Goal: Contribute content: Contribute content

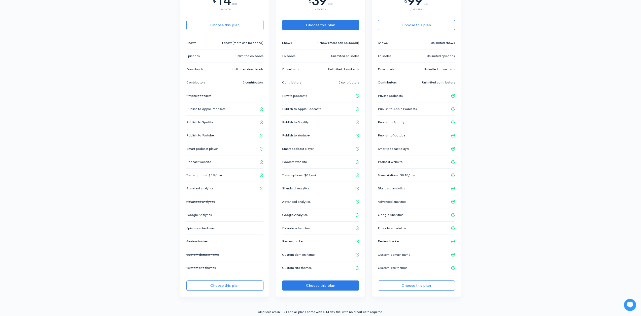
scroll to position [151, 0]
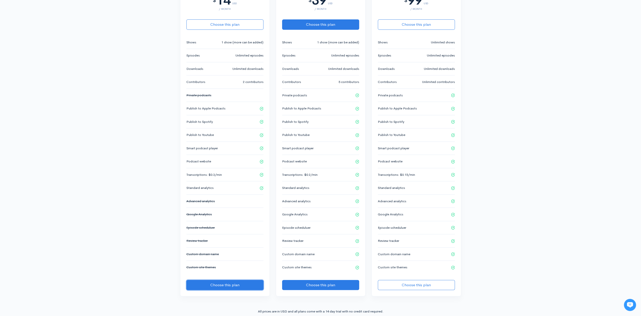
click at [223, 281] on button "Choose this plan" at bounding box center [224, 285] width 77 height 10
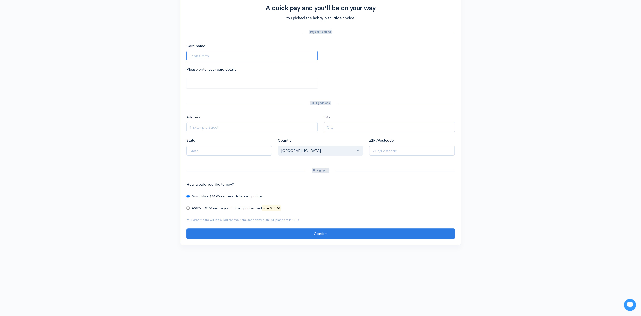
click at [209, 55] on input "Card name" at bounding box center [251, 56] width 131 height 10
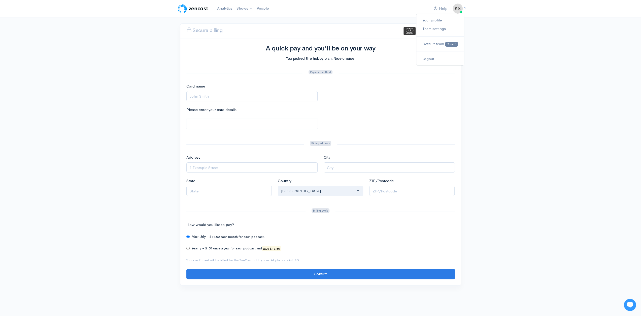
click at [457, 10] on img at bounding box center [458, 9] width 10 height 10
drag, startPoint x: 221, startPoint y: 96, endPoint x: 222, endPoint y: 90, distance: 6.6
click at [221, 96] on input "Card name" at bounding box center [251, 96] width 131 height 10
type input "Kaylyn Saucedo"
type input "240 North Hollywood Way"
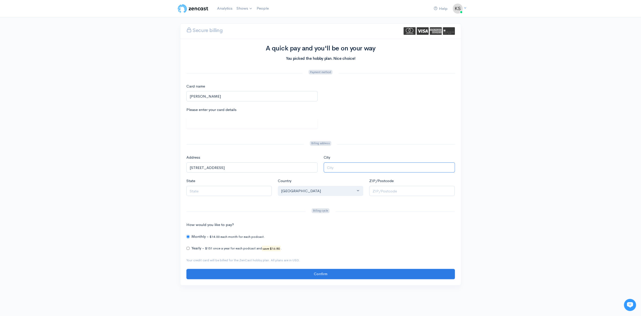
type input "Burbank"
type input "CA"
type input "91505"
click at [254, 165] on input "240 North Hollywood Way" at bounding box center [251, 167] width 131 height 10
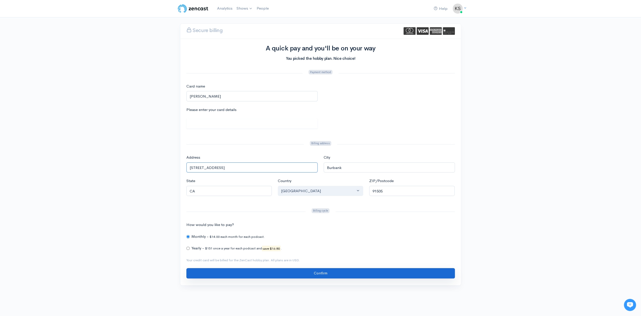
type input "240 North Hollywood Way, Unit C"
click at [245, 274] on input "Confirm" at bounding box center [320, 273] width 269 height 10
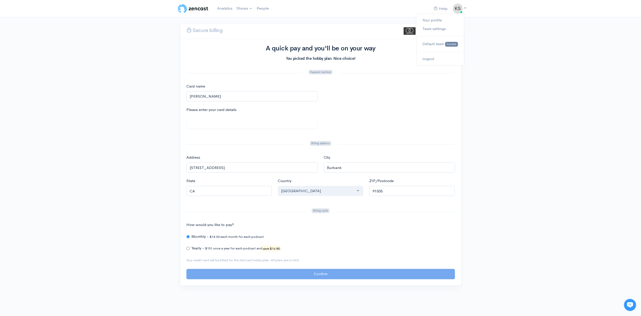
click at [462, 7] on img at bounding box center [458, 9] width 10 height 10
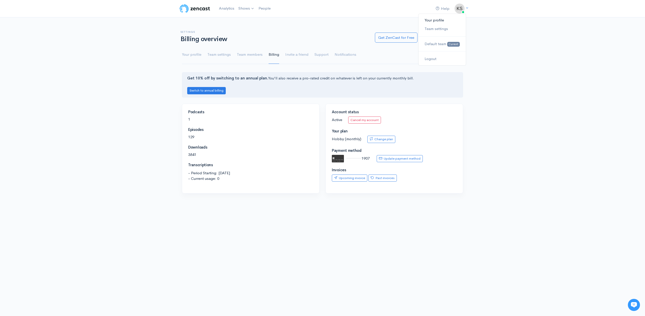
click at [438, 22] on link "Your profile" at bounding box center [441, 20] width 47 height 9
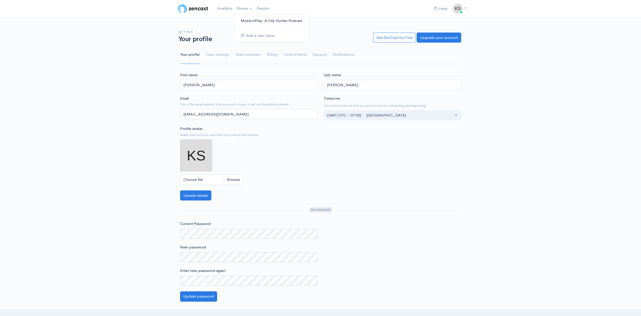
click at [253, 21] on link "MokkoriPlay: A City Hunter Podcast" at bounding box center [272, 20] width 74 height 9
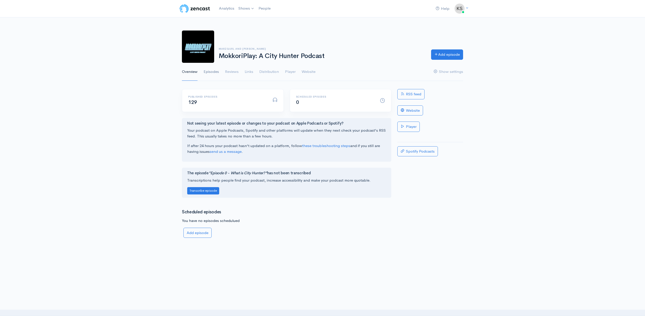
click at [214, 70] on link "Episodes" at bounding box center [211, 72] width 15 height 18
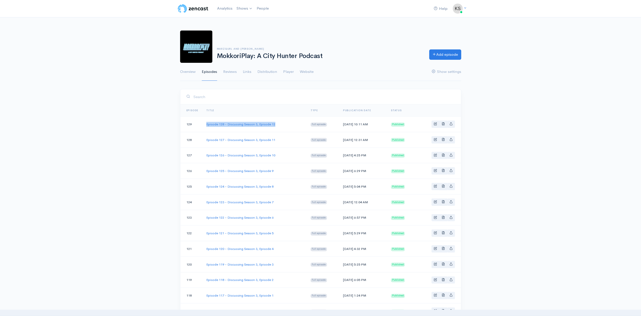
drag, startPoint x: 279, startPoint y: 124, endPoint x: 206, endPoint y: 123, distance: 72.8
click at [206, 123] on td "Episode 128 - Discussing Season 3, Episode 12" at bounding box center [254, 124] width 104 height 16
copy link "Episode 128 - Discussing Season 3, Episode 12"
click at [445, 52] on link "Add episode" at bounding box center [445, 54] width 32 height 10
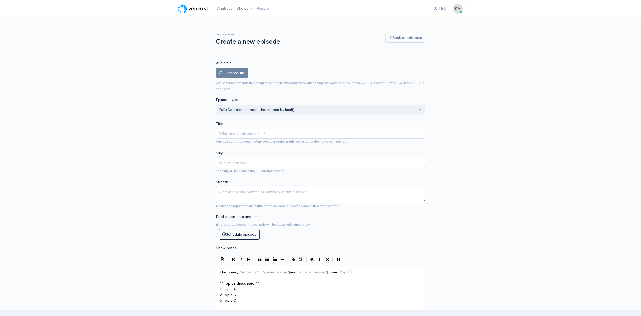
click at [281, 126] on div "Title Your episode title should not include your podcast title, episode number,…" at bounding box center [320, 133] width 209 height 24
click at [280, 130] on input "Title" at bounding box center [320, 133] width 209 height 10
paste input "Episode 128 - Discussing Season 3, Episode 12"
type input "Episode 128 - Discussing Season 3, Episode 12"
type input "episode-128-discussing-season-3-episode-12"
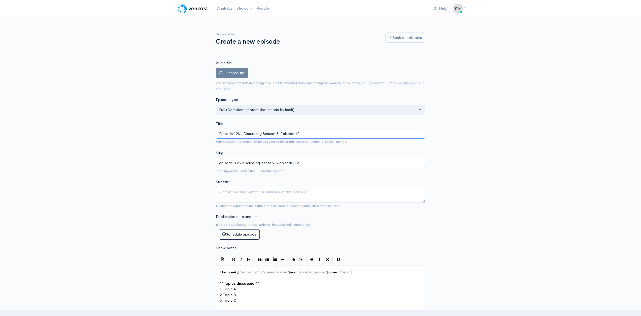
drag, startPoint x: 239, startPoint y: 132, endPoint x: 243, endPoint y: 133, distance: 4.5
click at [239, 132] on input "Episode 128 - Discussing Season 3, Episode 12" at bounding box center [320, 133] width 209 height 10
type input "Episode 12 - Discussing Season 3, Episode 12"
type input "episode-12-discussing-season-3-episode-12"
type input "Episode 129 - Discussing Season 3, Episode 12"
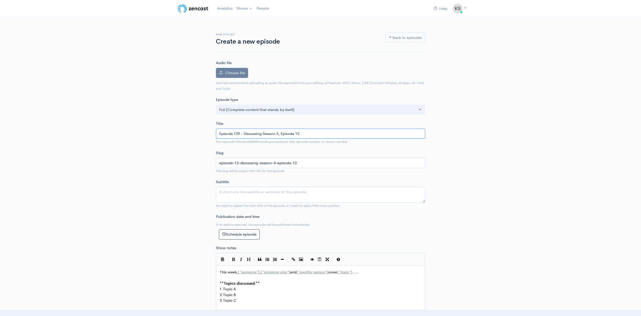
type input "episode-129-discussing-season-3-episode-12"
drag, startPoint x: 311, startPoint y: 134, endPoint x: 263, endPoint y: 140, distance: 47.5
click at [263, 140] on div "Title Episode 129 - Discussing Season 3, Episode 12 Your episode title should n…" at bounding box center [320, 133] width 209 height 24
type input "Episode 129 - Discussing M"
type input "episode-129-discussing-m"
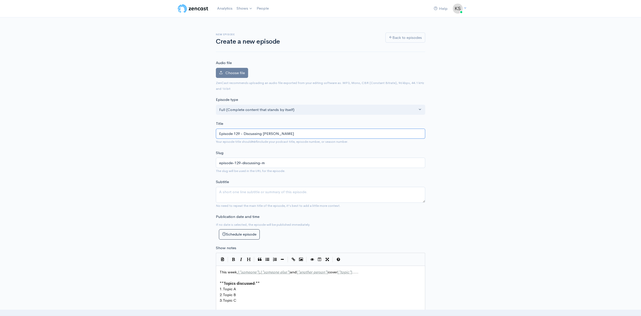
type input "Episode 129 - Discussing Man"
type input "episode-129-discussing-man"
type input "Episode 129 - Discussing Mang"
type input "episode-129-discussing-mang"
type input "Episode 129 - Discussing Manga"
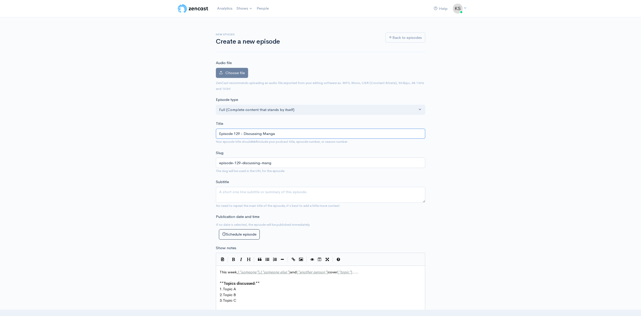
type input "episode-129-discussing-manga"
type input "Episode 129 - Discussing Mang"
type input "episode-129-discussing-mang"
type input "Episode 129 - Discussing Man"
type input "episode-129-discussing-man"
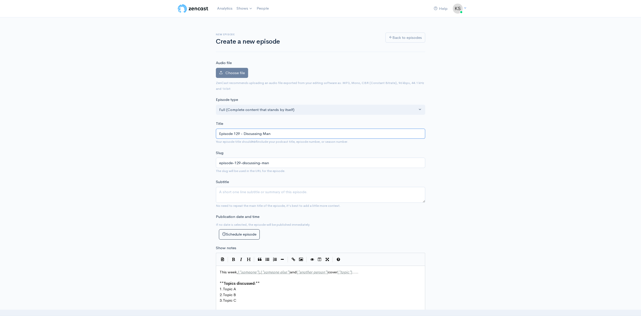
type input "Episode 129 - Discussing Ma"
type input "episode-129-discussing-ma"
type input "Episode 129 - Discussing M"
type input "episode-129-discussing-m"
type input "Episode 129 - Discussing"
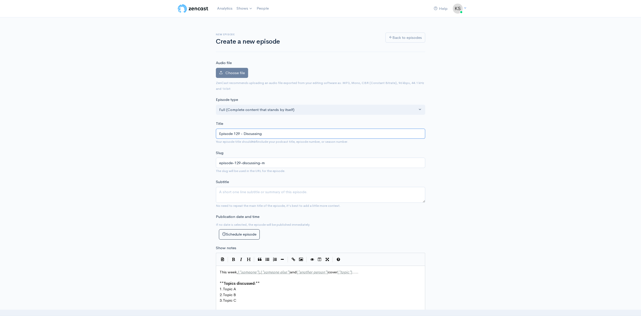
type input "episode-129-discussing"
type input "Episode 129 - Discussing N"
type input "episode-129-discussing-n"
type input "Episode 129 - Discussing New"
type input "episode-129-discussing-new"
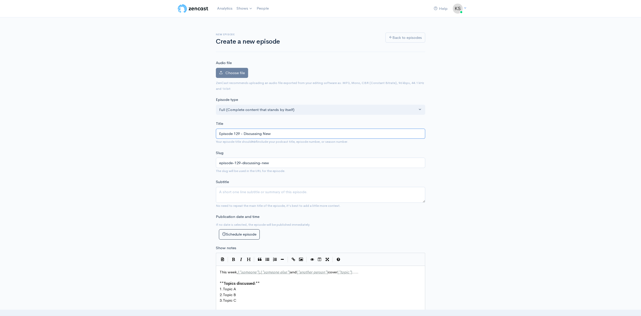
type input "Episode 129 - Discussing New M"
type input "episode-129-discussing-new-m"
type input "Episode 129 - Discussing New Man"
type input "episode-129-discussing-new-man"
type input "Episode 129 - Discussing New Manga"
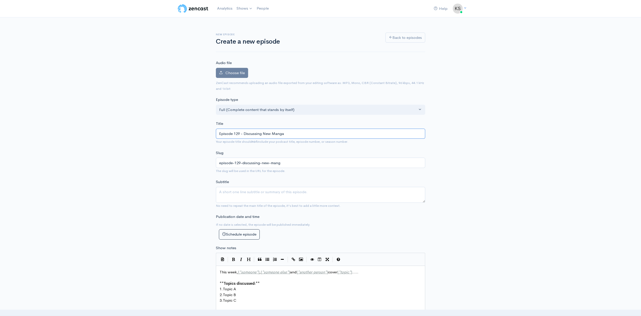
type input "episode-129-discussing-new-manga"
type input "Episode 129 - Discussing New Manga, G"
type input "episode-129-discussing-new-manga-g"
type input "Episode 129 - Discussing New Manga, Gam"
type input "episode-129-discussing-new-manga-gam"
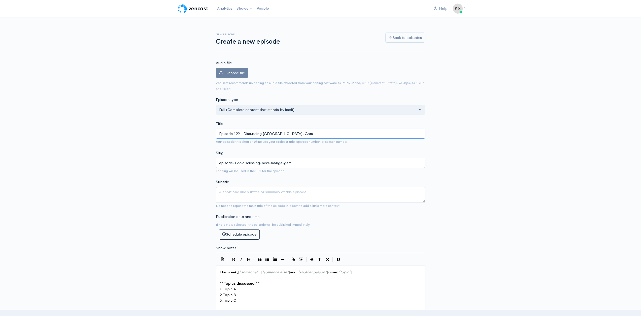
type input "Episode 129 - Discussing New Manga, Game"
type input "episode-129-discussing-new-manga-game"
type input "Episode 129 - Discussing New Manga, Game, a"
type input "episode-129-discussing-new-manga-game-a"
type input "Episode 129 - Discussing New Manga, Game,"
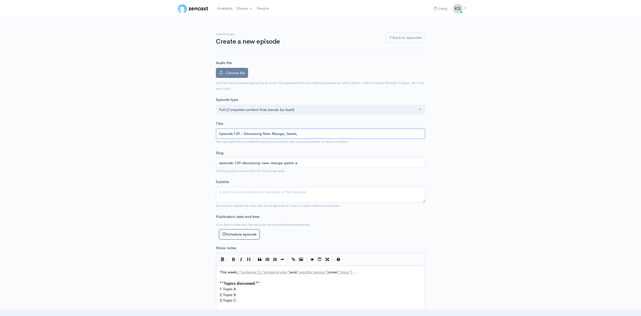
type input "episode-129-discussing-new-manga-game"
type input "Episode 129 - Discussing New Manga, Game, a"
type input "episode-129-discussing-new-manga-game-a"
type input "Episode 129 - Discussing New Manga, Game, an"
type input "episode-129-discussing-new-manga-game-an"
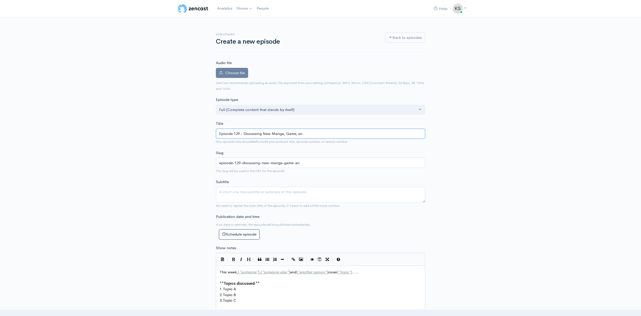
type input "Episode 129 - Discussing New Manga, Game, and"
type input "episode-129-discussing-new-manga-game-and"
type input "Episode 129 - Discussing New Manga, Game, and A"
type input "episode-129-discussing-new-manga-game-and-a"
type input "Episode 129 - Discussing New Manga, Game, and An"
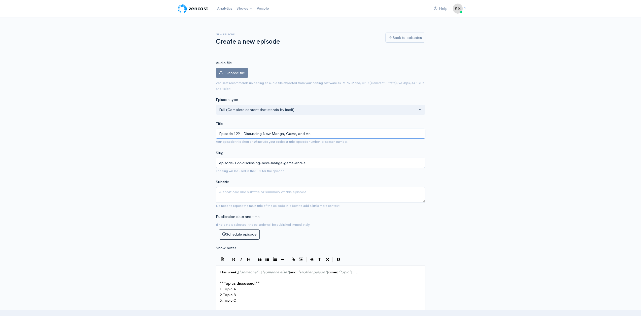
type input "episode-129-discussing-new-manga-game-and-an"
type input "Episode 129 - Discussing New Manga, Game, and Anim"
type input "episode-129-discussing-new-manga-game-and-anim"
type input "Episode 129 - Discussing New Manga, Game, and Anime"
type input "episode-129-discussing-new-manga-game-and-anime"
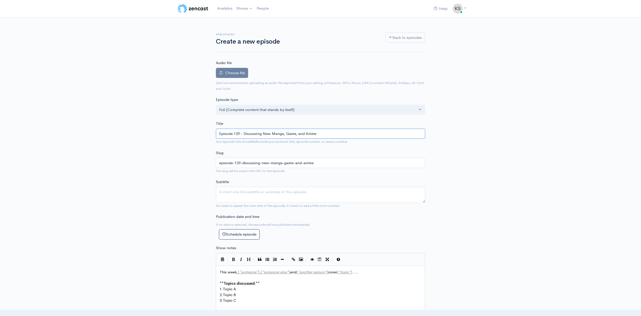
type input "Episode 129 - Discussing New Manga, Game, and Anime R"
type input "episode-129-discussing-new-manga-game-and-anime-r"
type input "Episode 129 - Discussing New Manga, Game, and Anime Re"
type input "episode-129-discussing-new-manga-game-and-anime-re"
type input "Episode 129 - Discussing New Manga, Game, and Anime Rele"
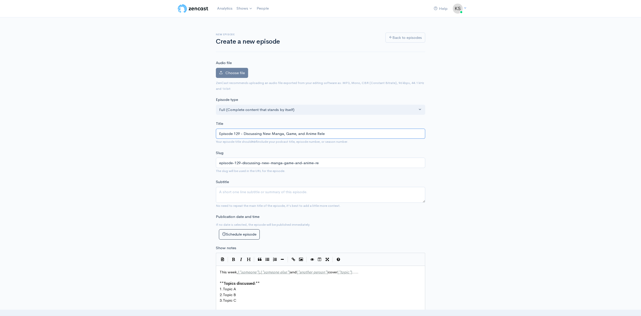
type input "episode-129-discussing-new-manga-game-and-anime-rele"
type input "Episode 129 - Discussing New Manga, Game, and Anime Relea"
type input "episode-129-discussing-new-manga-game-and-anime-relea"
type input "Episode 129 - Discussing New Manga, Game, and Anime Release"
type input "episode-129-discussing-new-manga-game-and-anime-release"
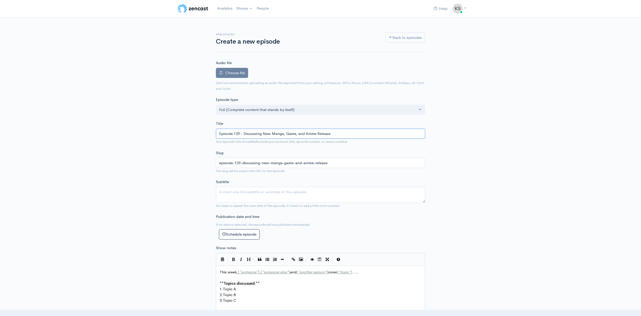
type input "Episode 129 - Discussing New Manga, Game, and Anime Releases"
type input "episode-129-discussing-new-manga-game-and-anime-releases"
type input "Episode 129 - Discussing New Manga, Game, and Anime Releases"
drag, startPoint x: 379, startPoint y: 192, endPoint x: 375, endPoint y: 193, distance: 4.6
click at [379, 192] on textarea "Subtitle" at bounding box center [320, 195] width 209 height 16
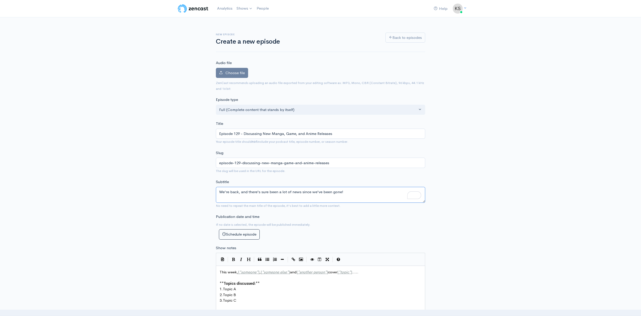
type textarea "We're back, and there's sure been a lot of news since we've been gone!"
drag, startPoint x: 291, startPoint y: 270, endPoint x: 239, endPoint y: 271, distance: 52.4
type textarea "MarzGurl"
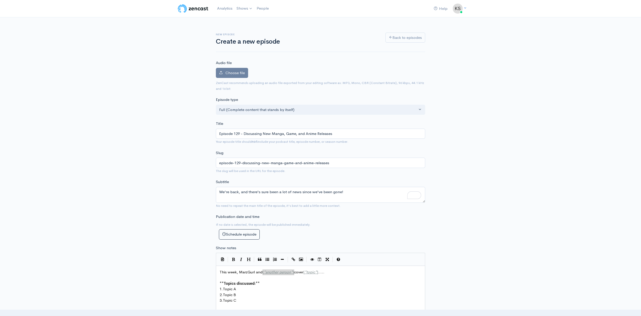
drag, startPoint x: 294, startPoint y: 271, endPoint x: 262, endPoint y: 273, distance: 31.8
type textarea "JoshKnightTheFirst"
type textarea "pic*]....."
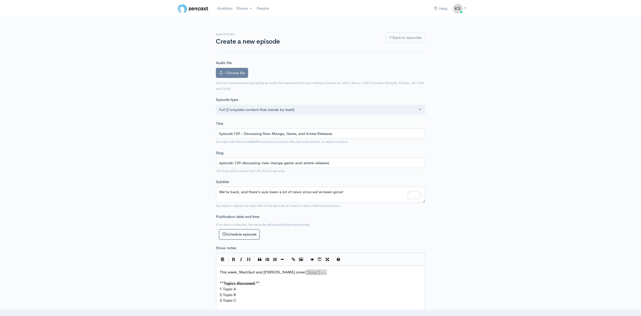
drag, startPoint x: 328, startPoint y: 270, endPoint x: 306, endPoint y: 272, distance: 22.2
type textarea "the new Cat's Eye anime, home releases of the Angel Dust movie, the announcemen…"
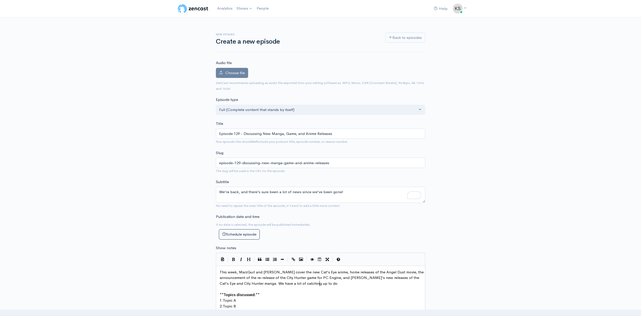
type textarea "t's Eye and City Hunter manga. We have a lot of catching up to do!"
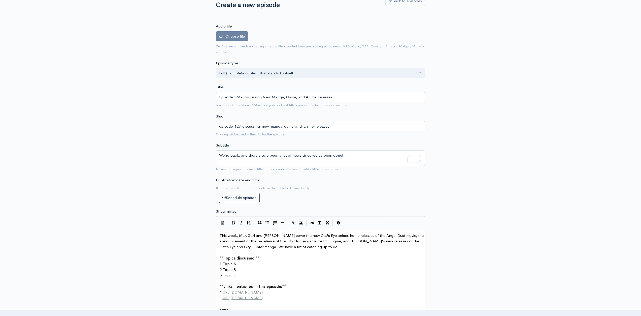
scroll to position [101, 0]
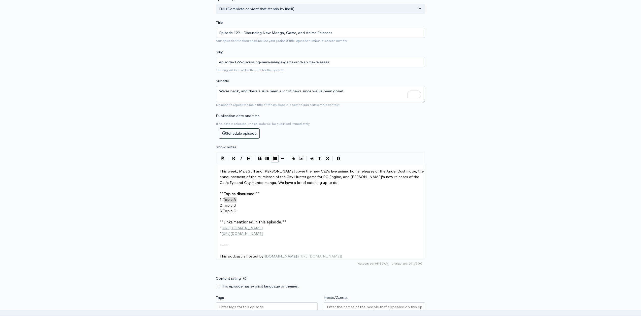
drag, startPoint x: 245, startPoint y: 198, endPoint x: 224, endPoint y: 200, distance: 21.2
type textarea "This game came outg"
type textarea "of nowhere!"
drag, startPoint x: 239, startPoint y: 204, endPoint x: 224, endPoint y: 204, distance: 15.6
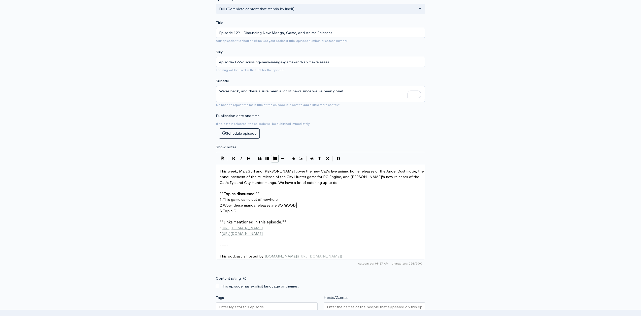
type textarea "Wow, these manga releases are SO GOOD!"
drag, startPoint x: 235, startPoint y: 211, endPoint x: 229, endPoint y: 208, distance: 6.7
type textarea "Also, hi, we came back!"
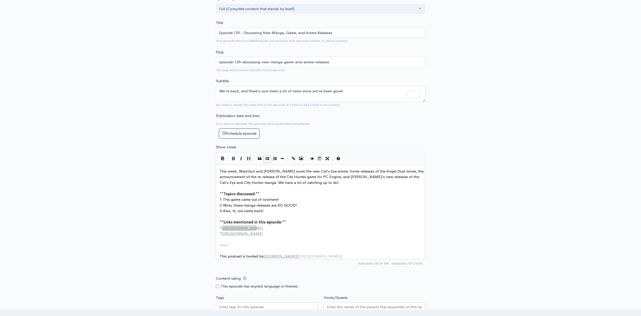
drag, startPoint x: 262, startPoint y: 226, endPoint x: 223, endPoint y: 227, distance: 39.1
type textarea "​http://example.com"
type textarea "tp://second-example.com"
type textarea "http://second-example.com"
drag, startPoint x: 275, startPoint y: 232, endPoint x: 222, endPoint y: 233, distance: 52.4
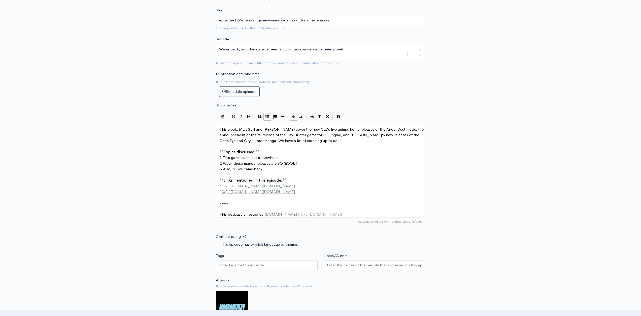
scroll to position [176, 0]
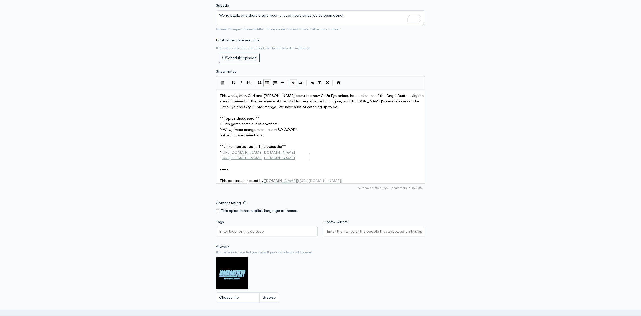
drag, startPoint x: 217, startPoint y: 214, endPoint x: 223, endPoint y: 224, distance: 11.5
click at [217, 212] on input "Content rating" at bounding box center [217, 210] width 3 height 3
checkbox input "true"
click at [226, 234] on input "Tags" at bounding box center [241, 231] width 45 height 6
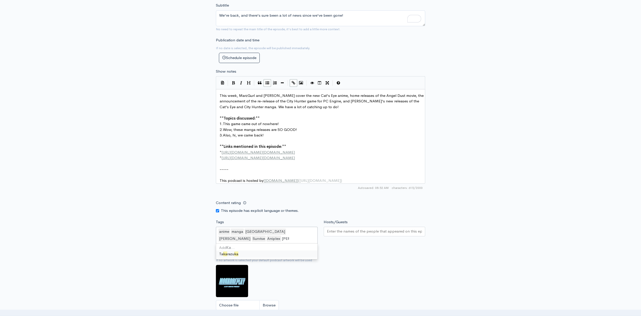
type input "Kana"
drag, startPoint x: 415, startPoint y: 279, endPoint x: 414, endPoint y: 275, distance: 4.2
click at [415, 279] on div "Artwork If no artwork is selected your default podcast artwork will be used Cho…" at bounding box center [320, 282] width 209 height 62
click at [359, 232] on input "Hosts/Guests" at bounding box center [374, 231] width 95 height 6
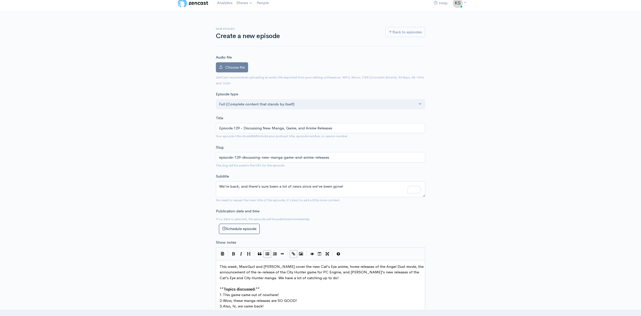
scroll to position [0, 0]
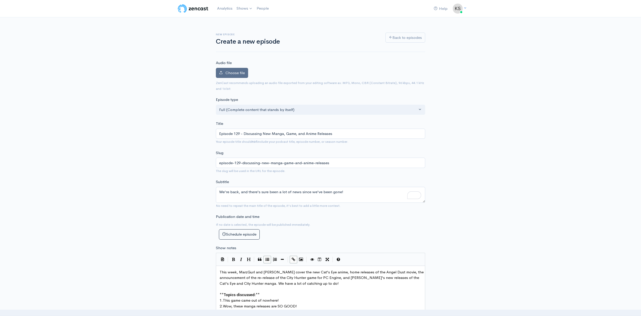
click at [234, 74] on span "Choose file" at bounding box center [234, 72] width 19 height 5
click at [0, 0] on input "Choose file" at bounding box center [0, 0] width 0 height 0
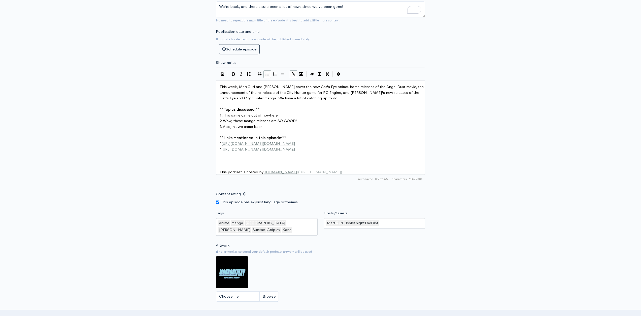
scroll to position [302, 0]
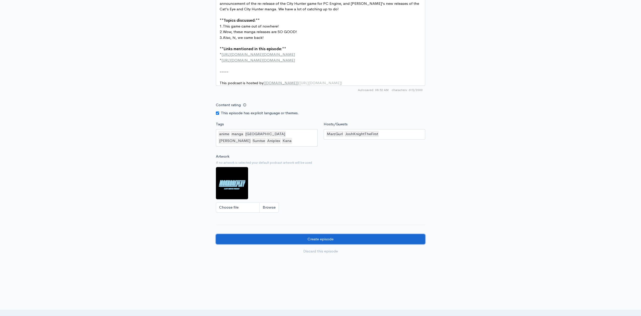
click at [362, 238] on input "Create episode" at bounding box center [320, 239] width 209 height 10
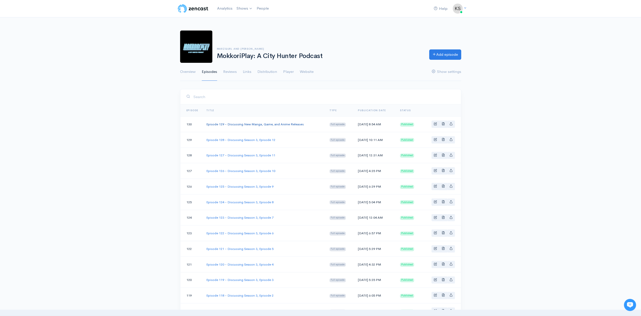
click at [274, 125] on link "Episode 129 - Discussing New Manga, Game, and Anime Releases" at bounding box center [254, 124] width 97 height 4
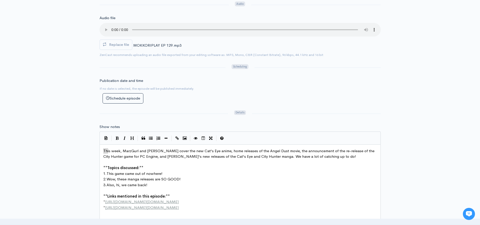
scroll to position [2, 0]
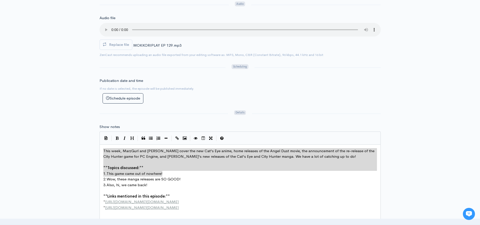
type textarea "This week, MarzGurl and [PERSON_NAME] cover the new Cat's Eye anime, home relea…"
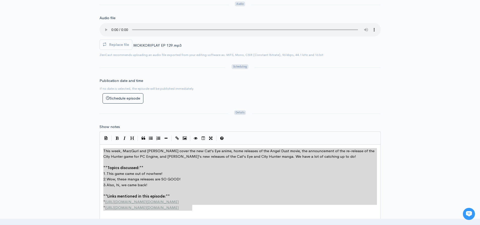
drag, startPoint x: 102, startPoint y: 149, endPoint x: 203, endPoint y: 210, distance: 117.5
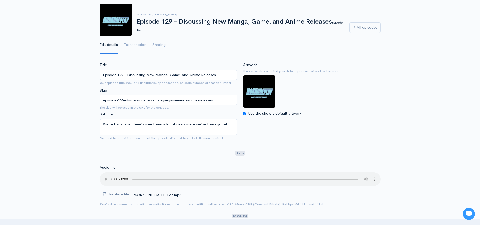
scroll to position [0, 0]
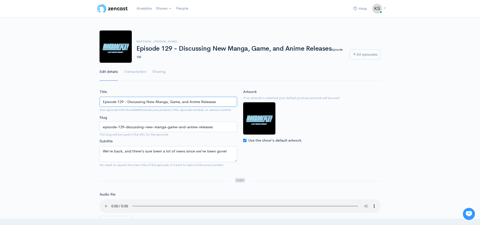
drag, startPoint x: 102, startPoint y: 101, endPoint x: 270, endPoint y: 102, distance: 168.0
click at [270, 102] on div "Title Episode 129 - Discussing New Manga, Game, and Anime Releases Your episode…" at bounding box center [239, 130] width 287 height 82
